Goal: Task Accomplishment & Management: Use online tool/utility

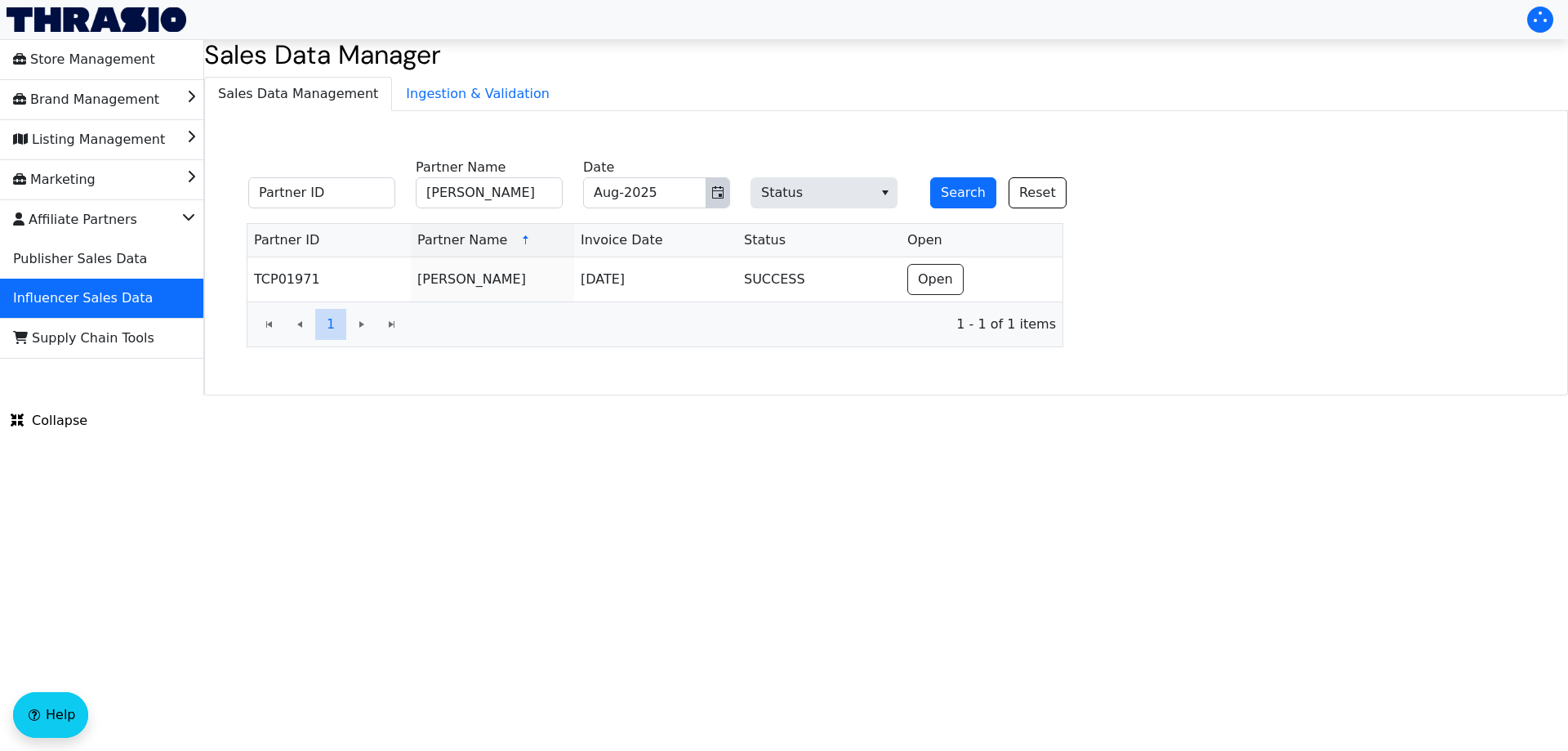
click at [716, 196] on icon "Toggle calendar" at bounding box center [717, 193] width 13 height 13
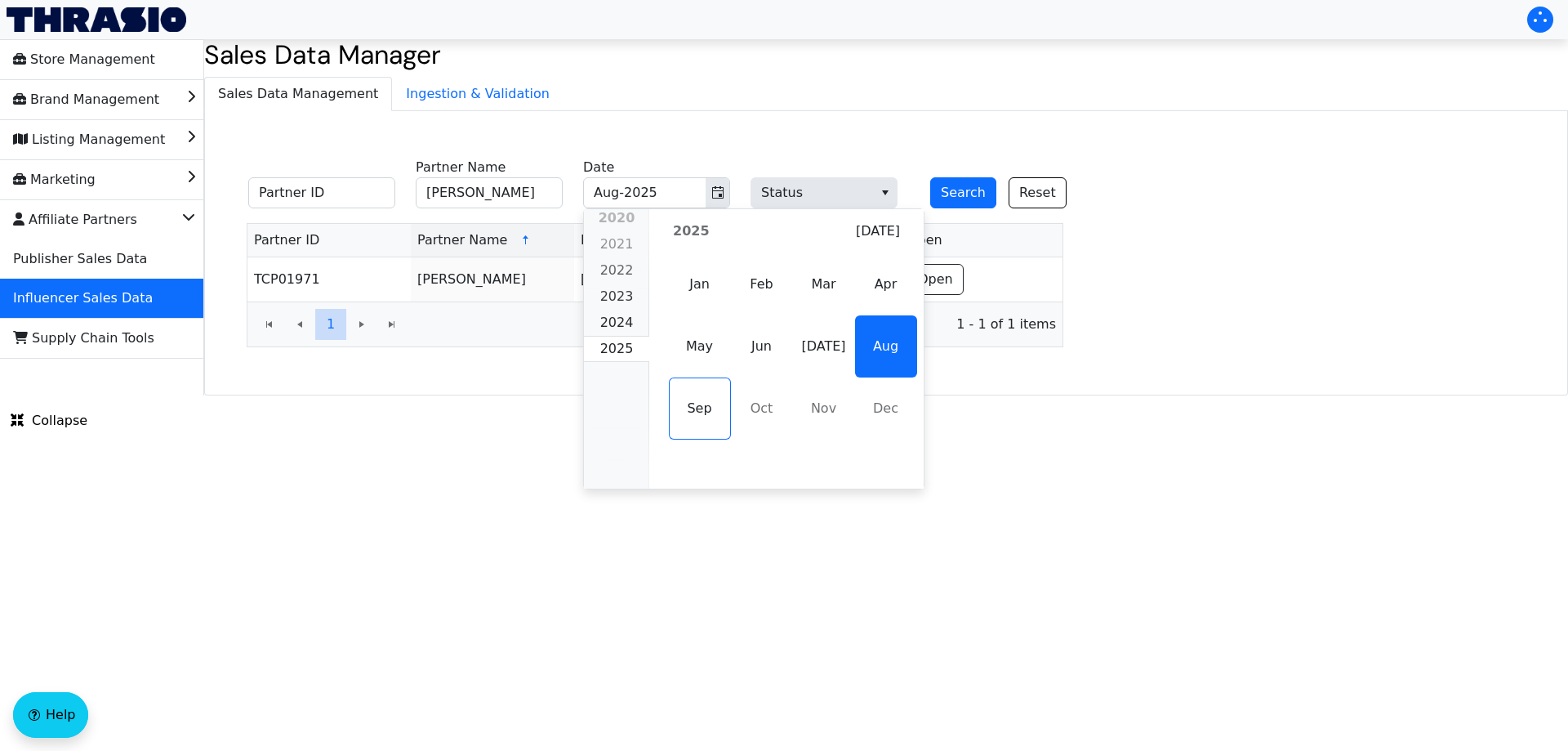
click at [806, 354] on span "[DATE]" at bounding box center [824, 346] width 62 height 62
type input "[PERSON_NAME]"
type input "[DATE]-2025"
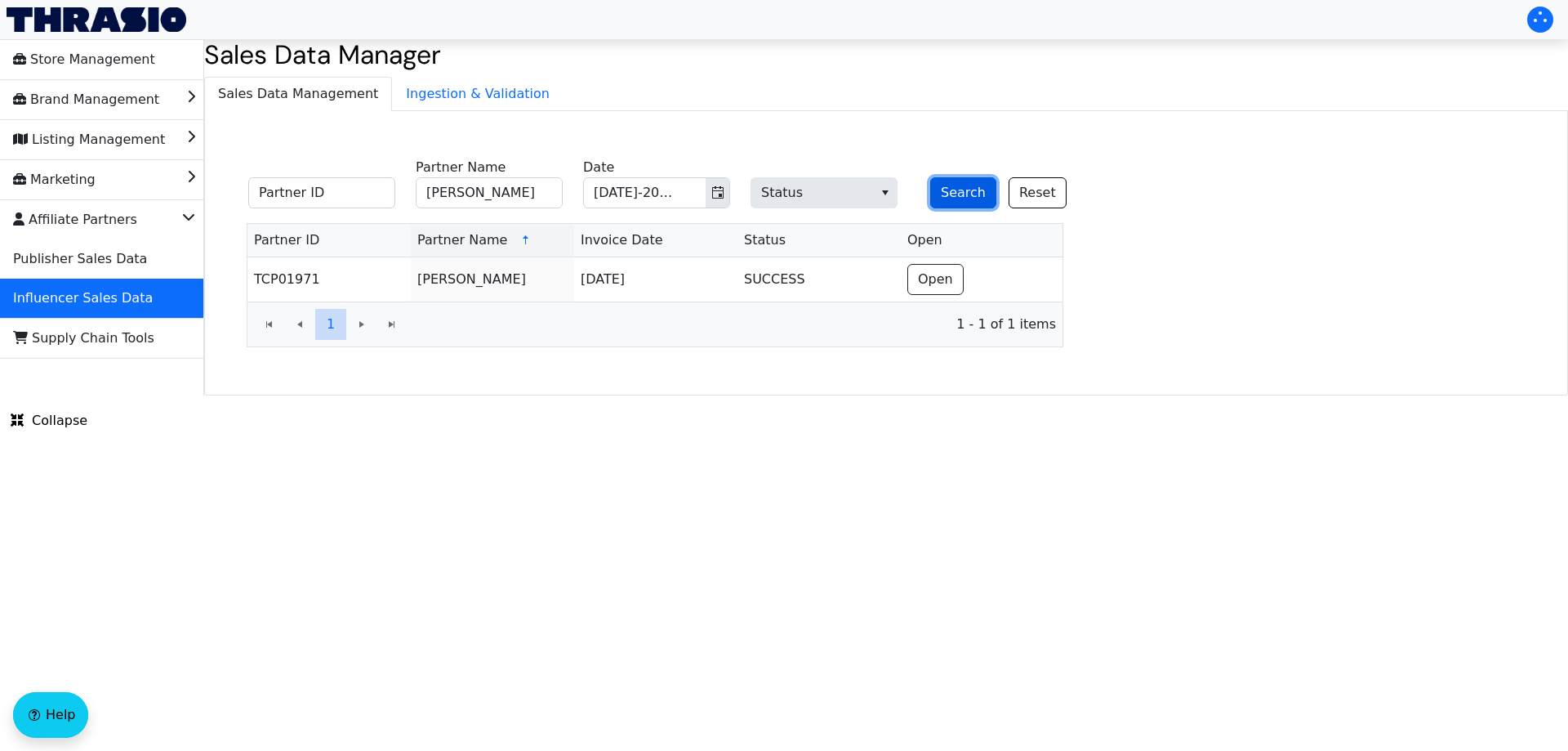
click at [949, 191] on button "Search" at bounding box center [962, 193] width 66 height 31
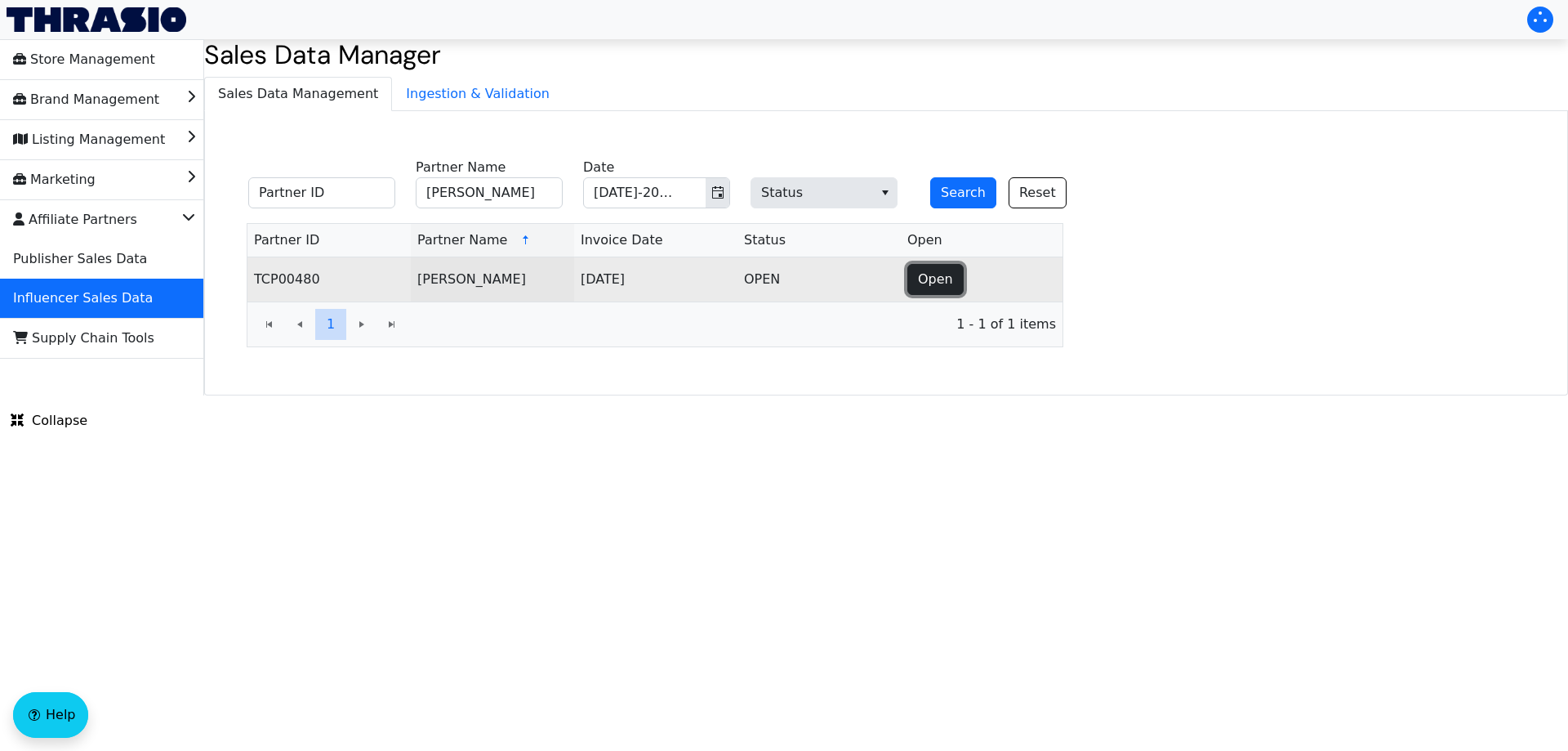
click at [933, 288] on span "Open" at bounding box center [935, 279] width 35 height 20
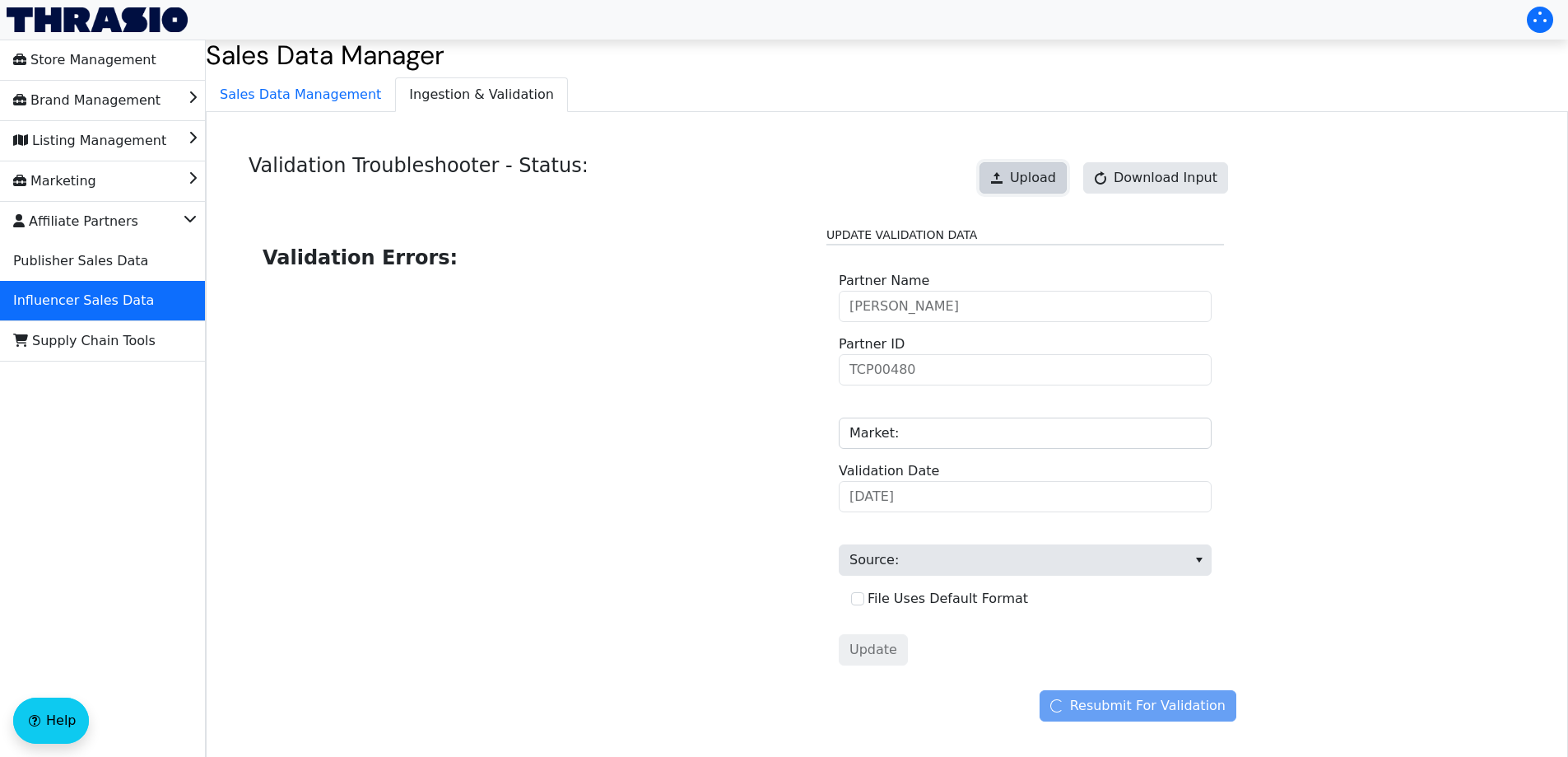
click at [1049, 189] on button "Upload" at bounding box center [1023, 178] width 87 height 31
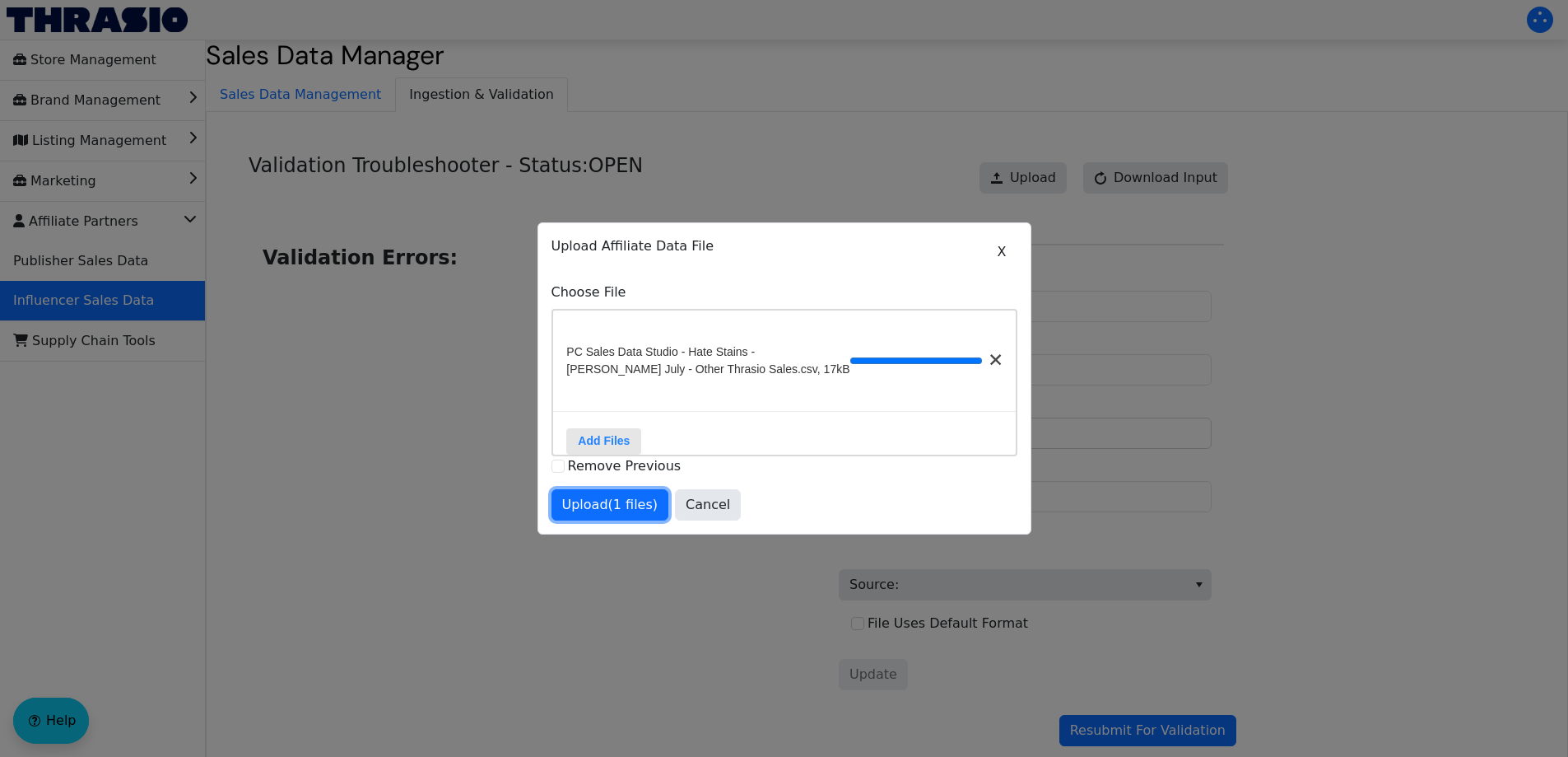
click at [624, 508] on span "Upload (1 files)" at bounding box center [610, 505] width 96 height 20
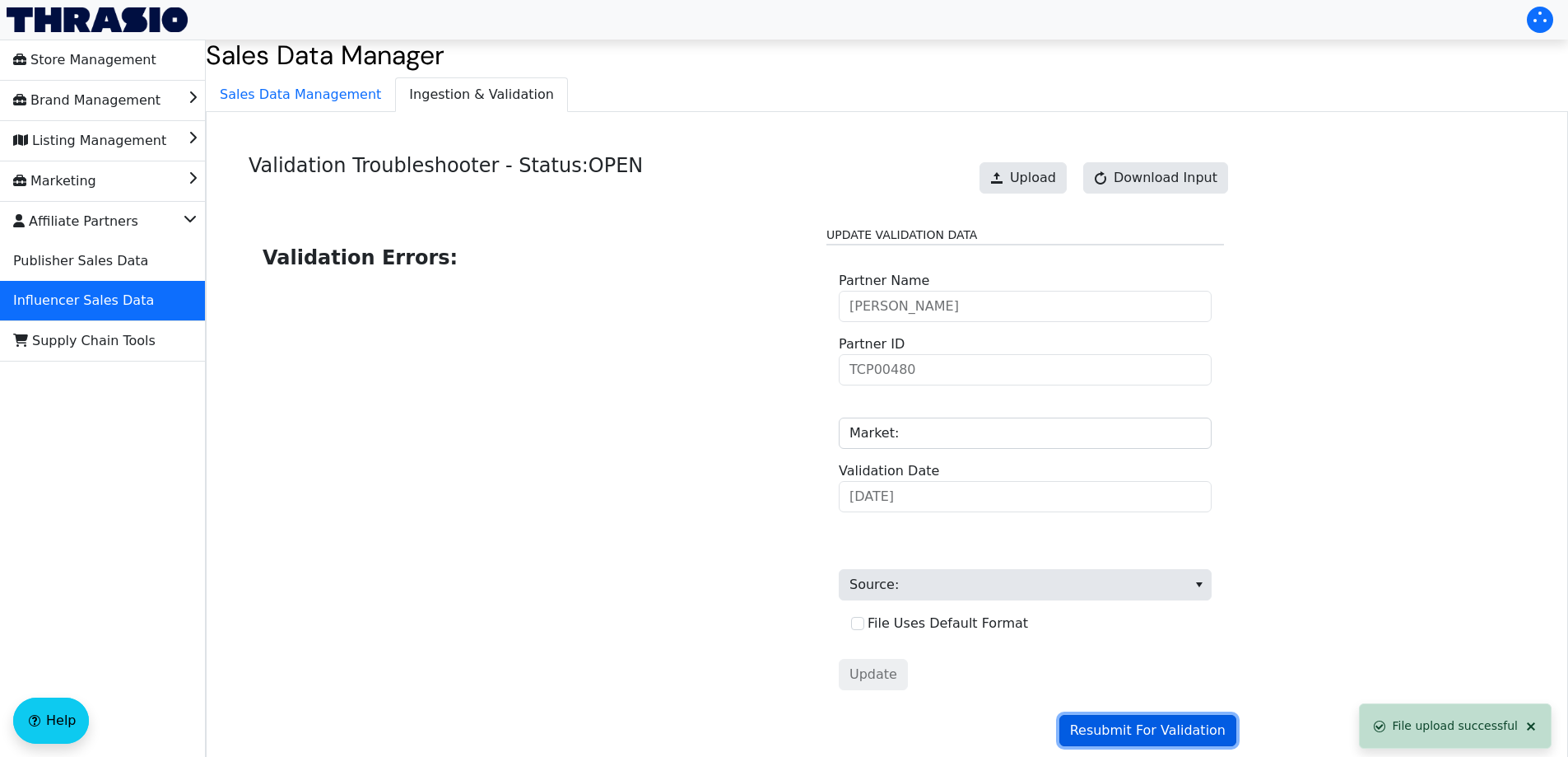
click at [1207, 729] on span "Resubmit For Validation" at bounding box center [1147, 731] width 155 height 20
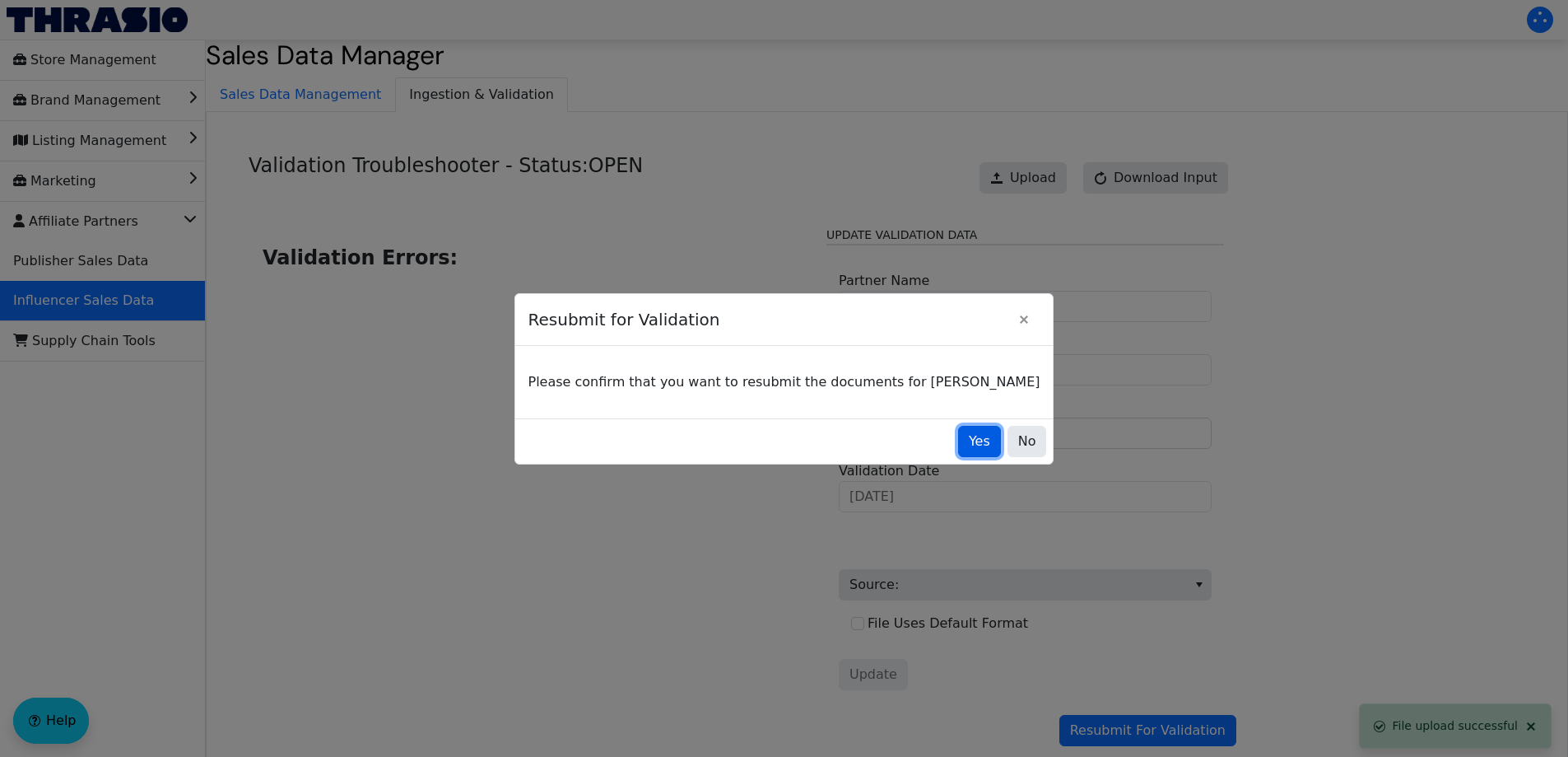
click at [969, 445] on span "Yes" at bounding box center [980, 442] width 22 height 20
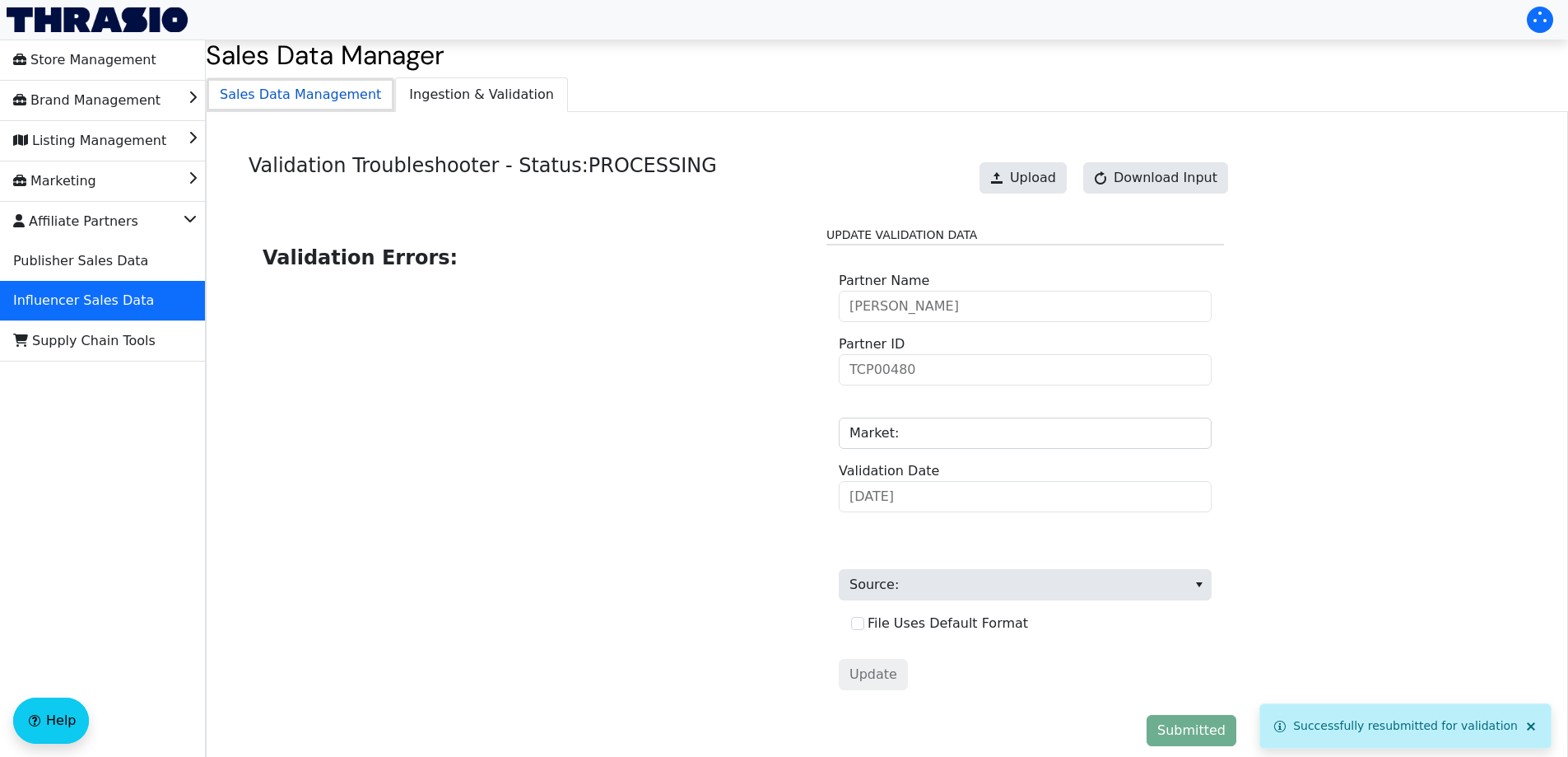
click at [321, 95] on span "Sales Data Management" at bounding box center [300, 95] width 188 height 33
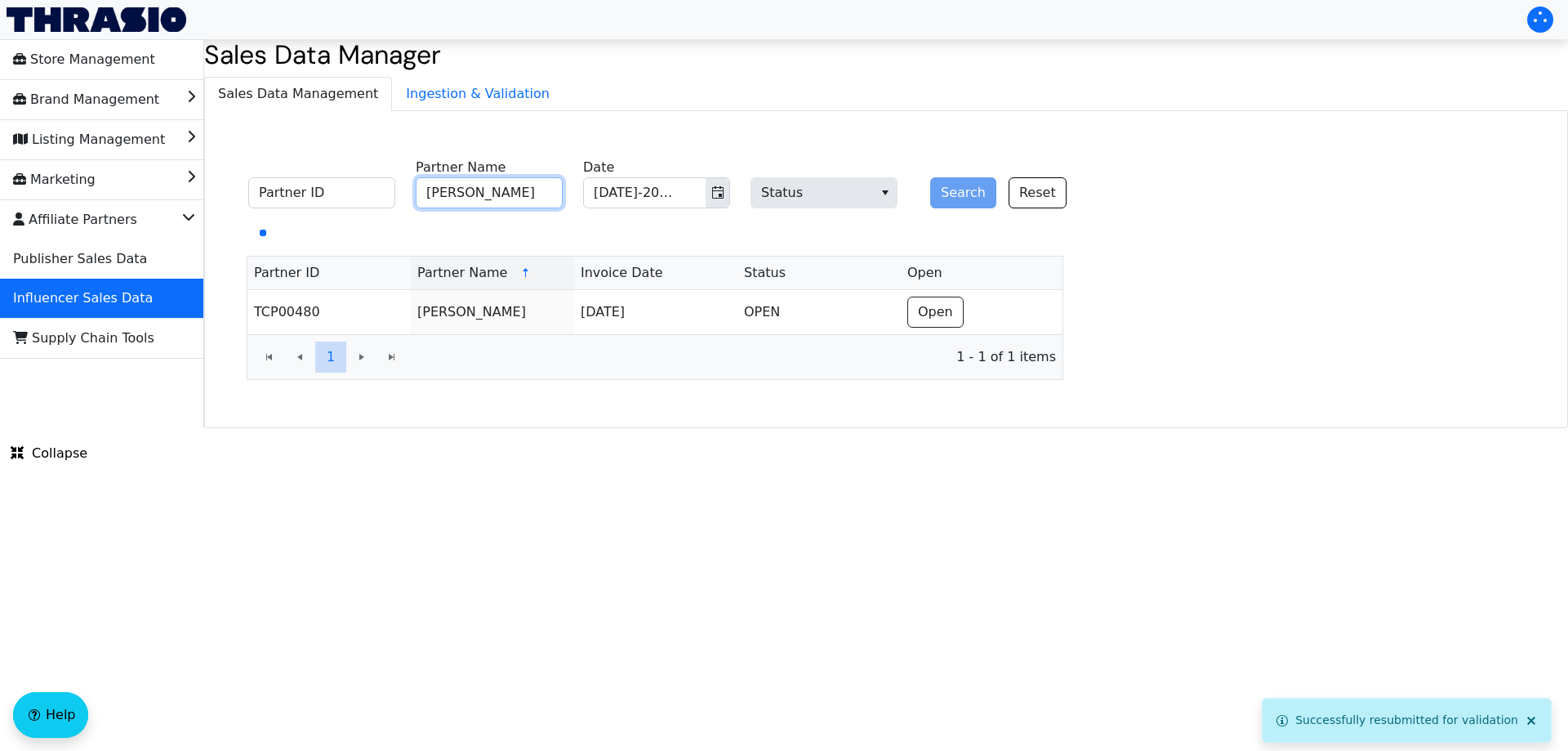
click at [544, 188] on input "[PERSON_NAME]" at bounding box center [488, 193] width 147 height 31
